Goal: Information Seeking & Learning: Understand process/instructions

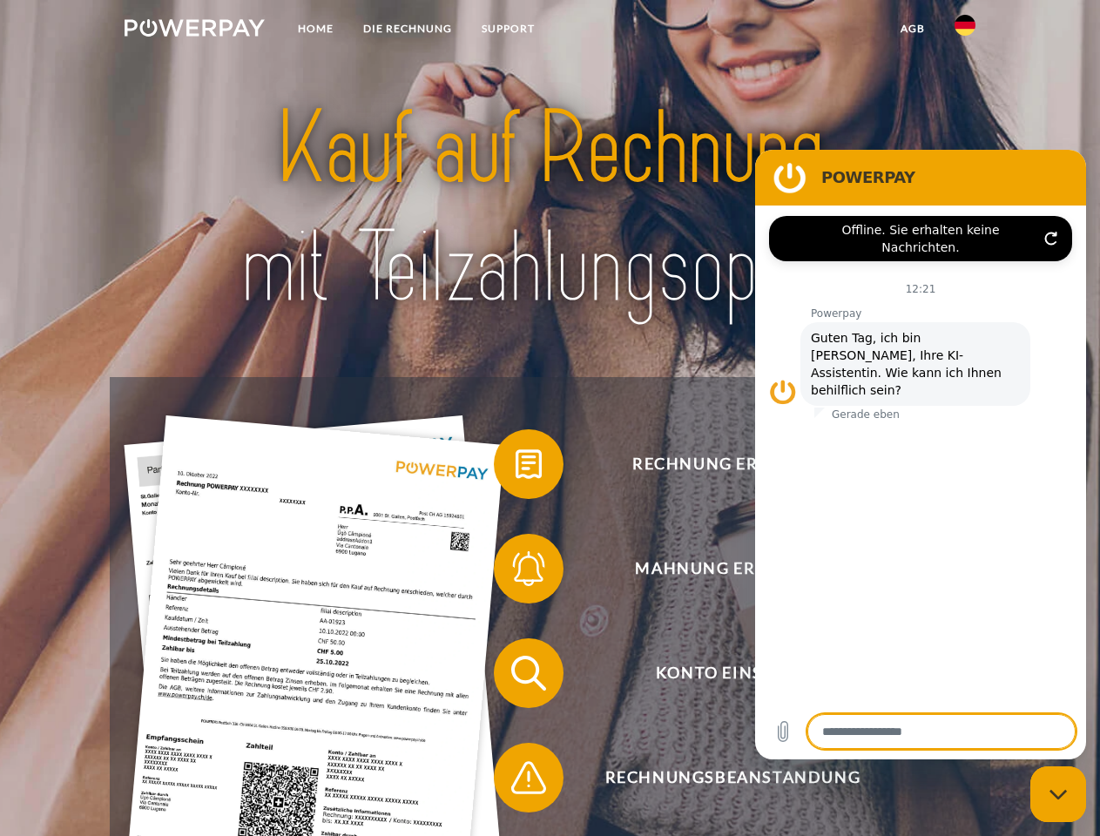
click at [194, 30] on img at bounding box center [195, 27] width 140 height 17
click at [965, 30] on img at bounding box center [964, 25] width 21 height 21
click at [912, 29] on link "agb" at bounding box center [912, 28] width 54 height 31
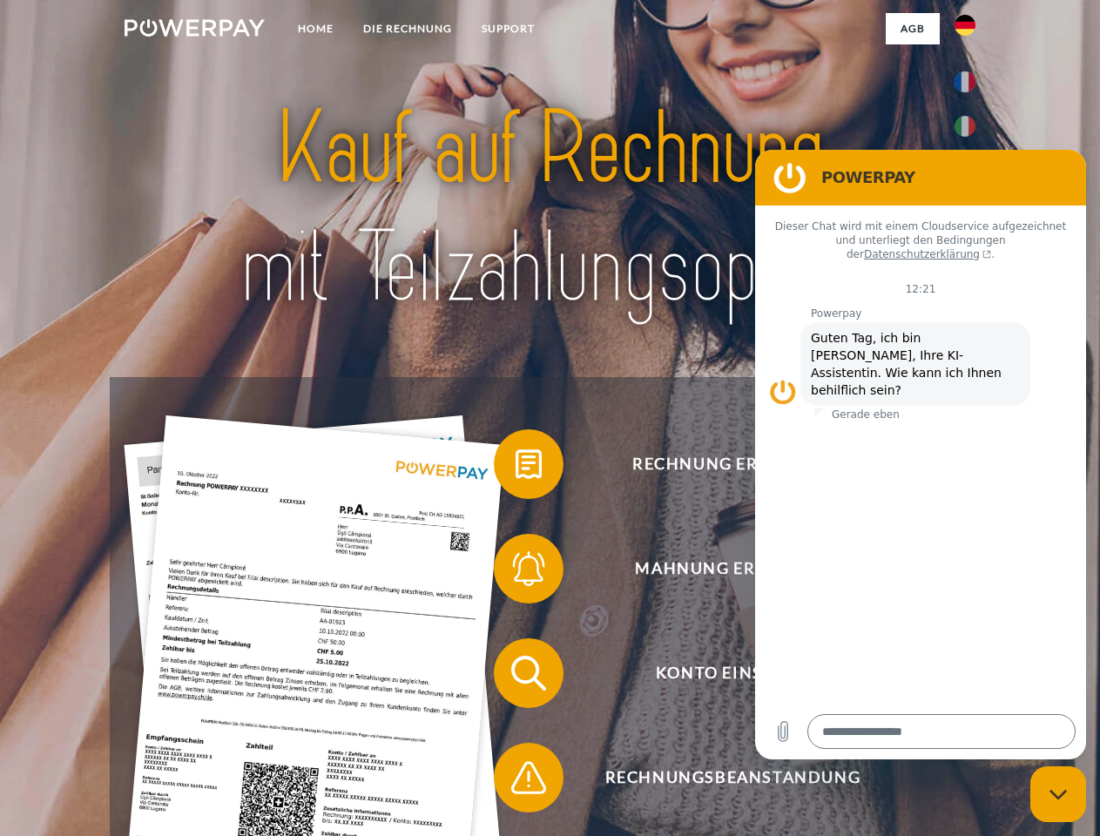
click at [515, 468] on span at bounding box center [502, 464] width 87 height 87
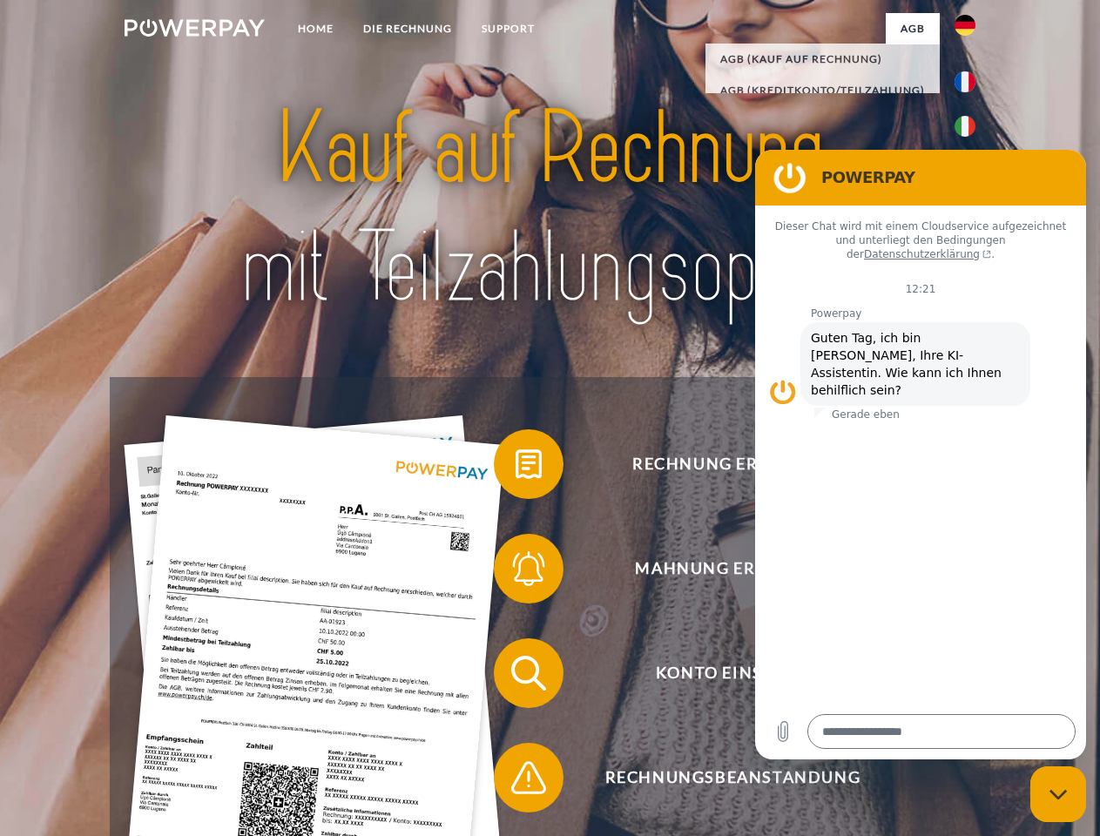
click at [515, 572] on span at bounding box center [502, 568] width 87 height 87
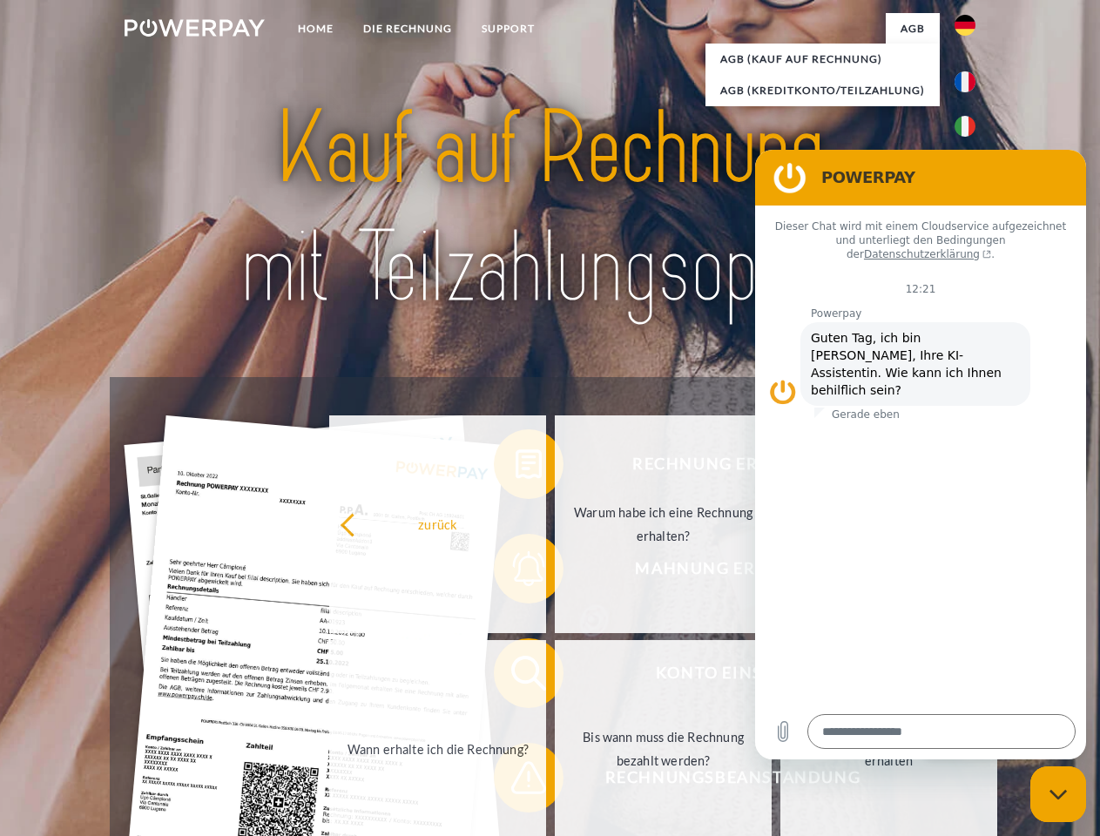
click at [555, 676] on link "Bis wann muss die Rechnung bezahlt werden?" at bounding box center [663, 749] width 217 height 218
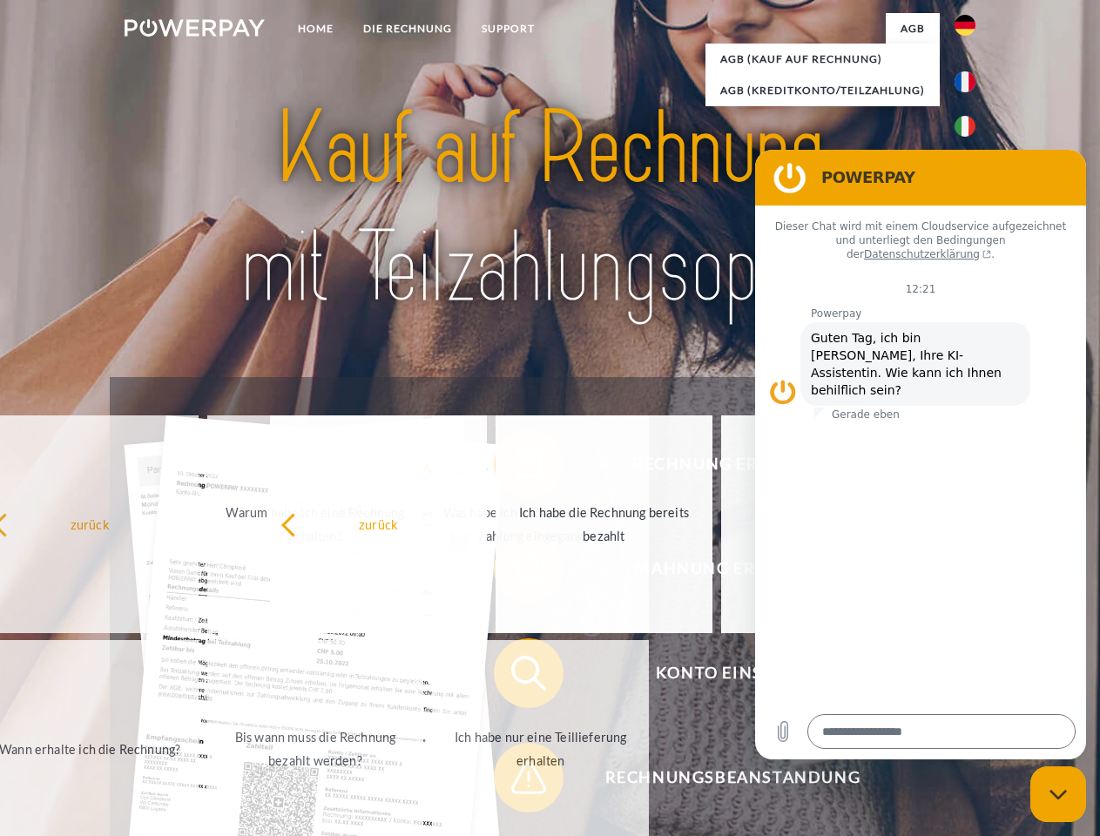
click at [515, 781] on span at bounding box center [502, 777] width 87 height 87
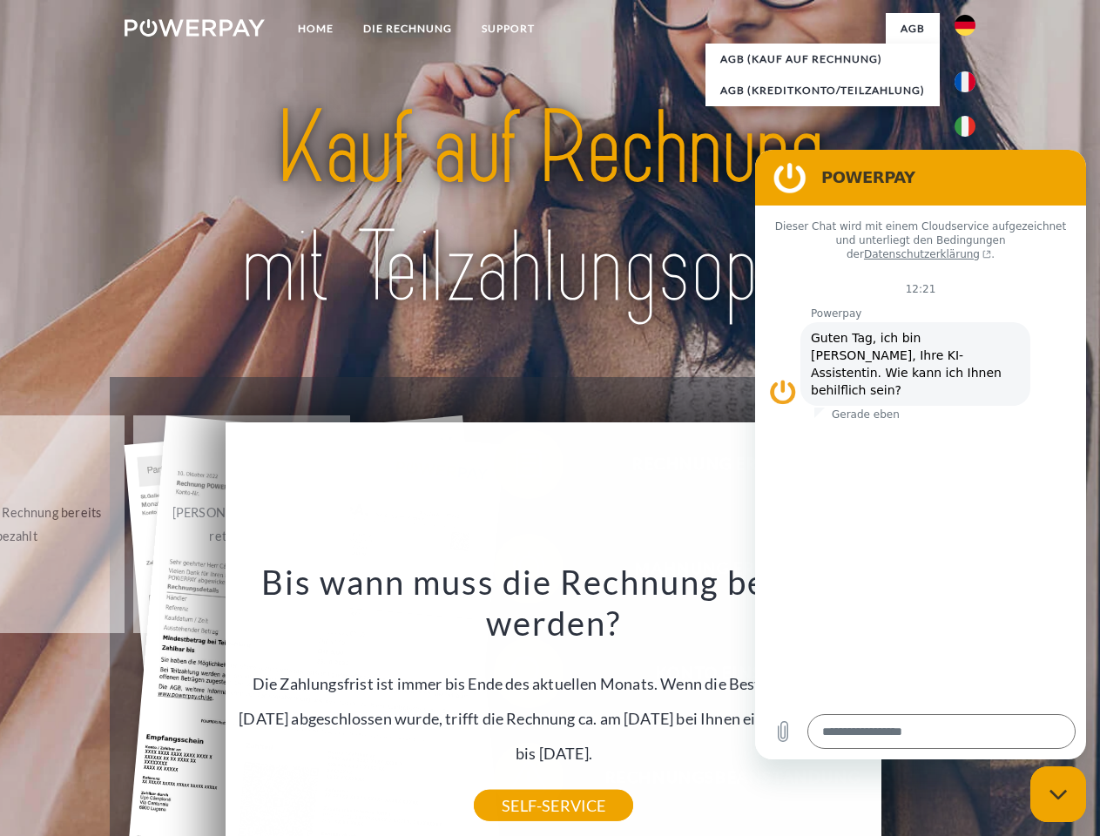
click at [1058, 794] on icon "Messaging-Fenster schließen" at bounding box center [1058, 794] width 18 height 11
type textarea "*"
